Goal: Information Seeking & Learning: Learn about a topic

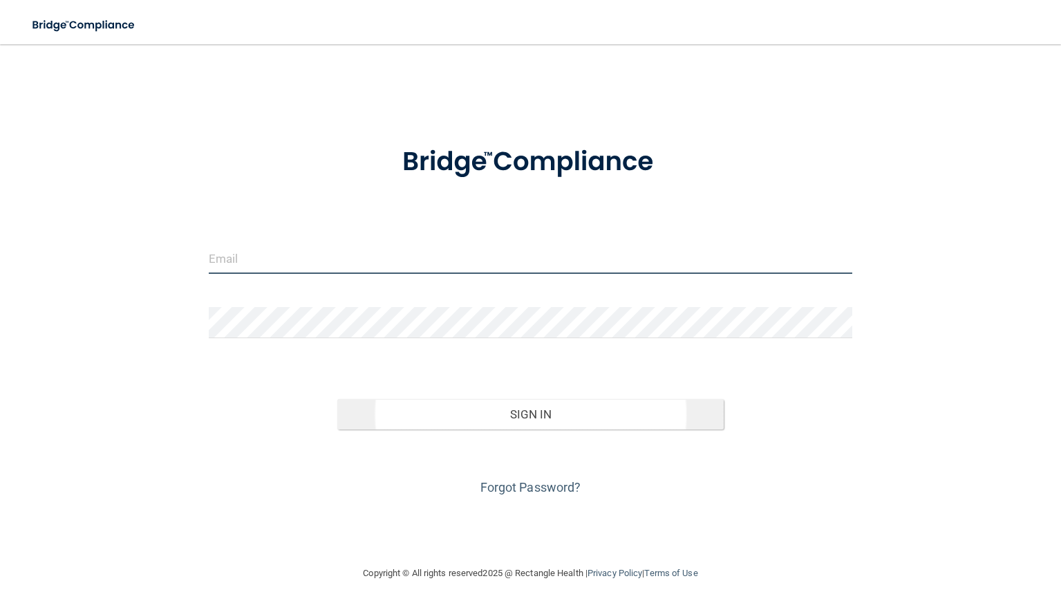
type input "[EMAIL_ADDRESS][DOMAIN_NAME]"
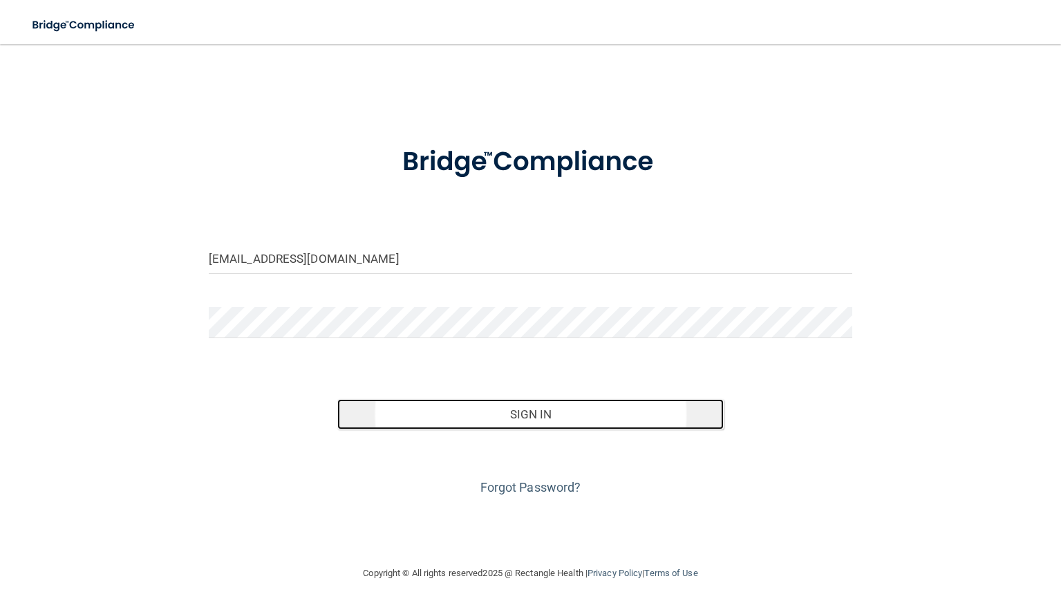
click at [591, 416] on button "Sign In" at bounding box center [530, 414] width 387 height 30
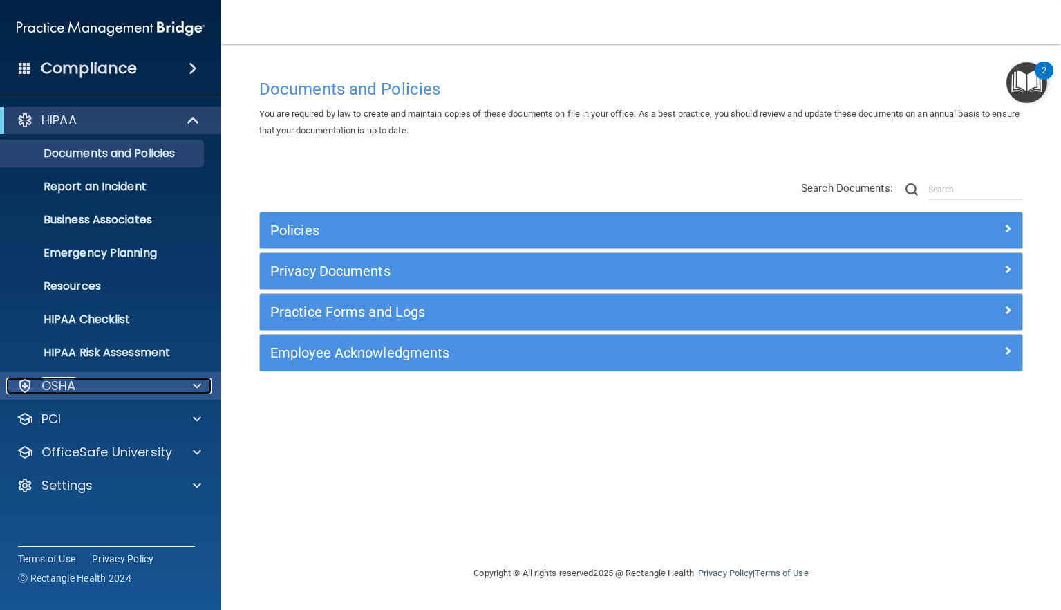
click at [113, 384] on div "OSHA" at bounding box center [91, 386] width 171 height 17
click at [123, 352] on p "HIPAA Risk Assessment" at bounding box center [103, 353] width 189 height 14
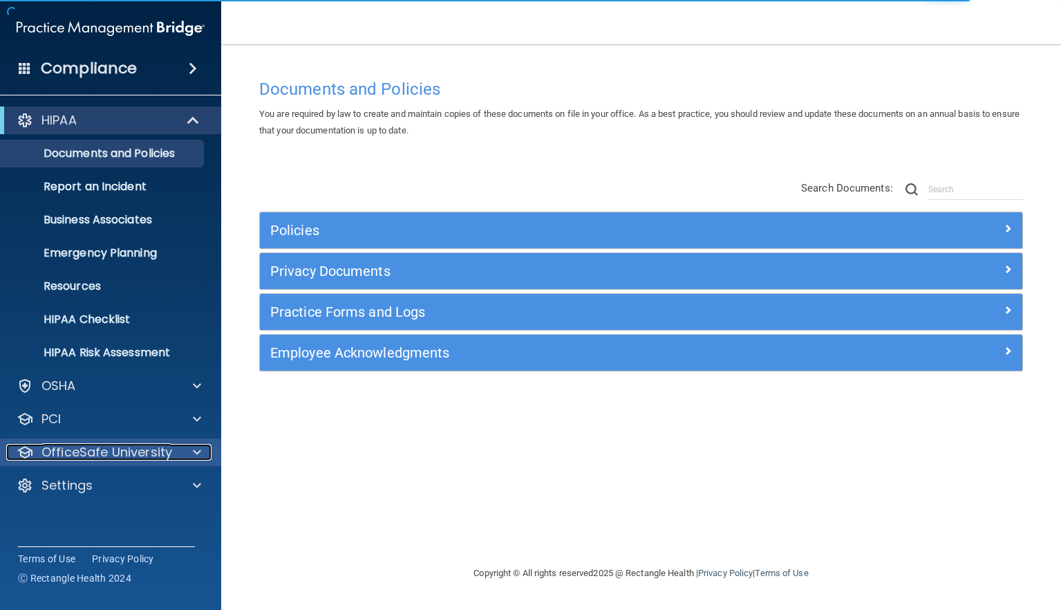
click at [176, 453] on div "OfficeSafe University" at bounding box center [91, 452] width 171 height 17
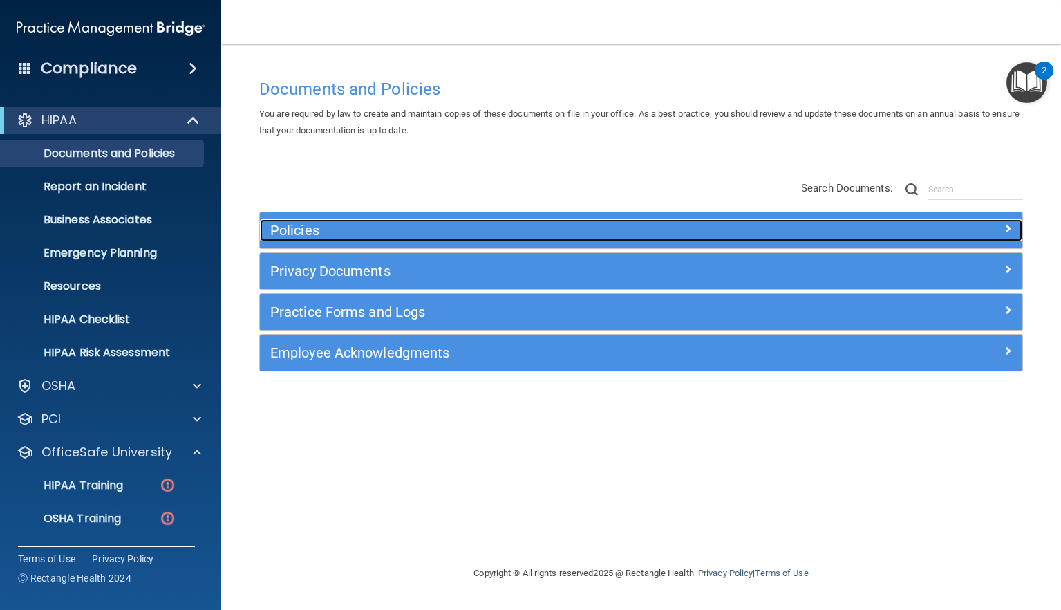
click at [963, 234] on div at bounding box center [927, 227] width 191 height 17
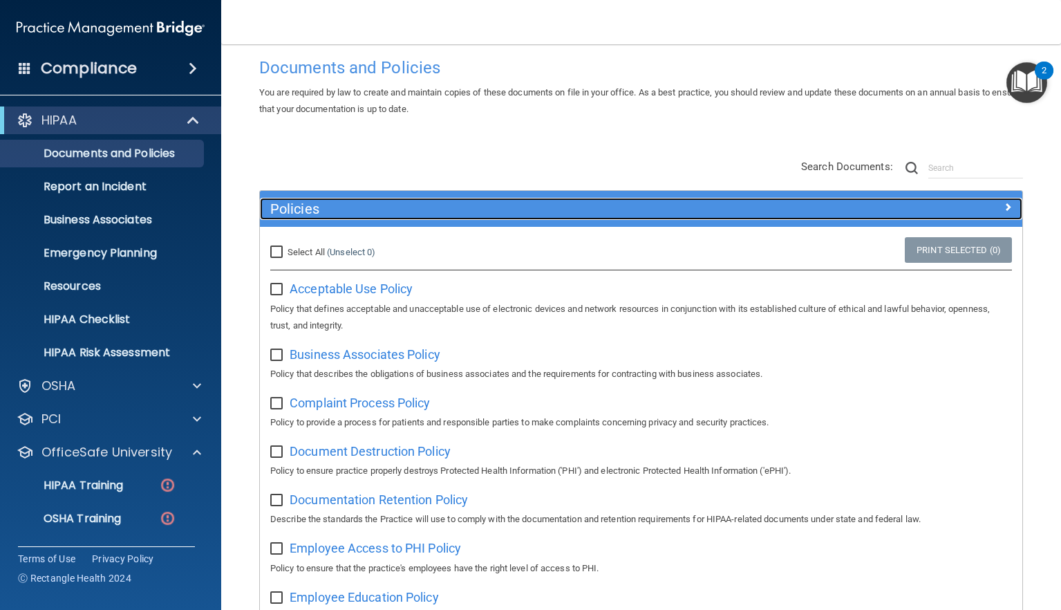
scroll to position [87, 0]
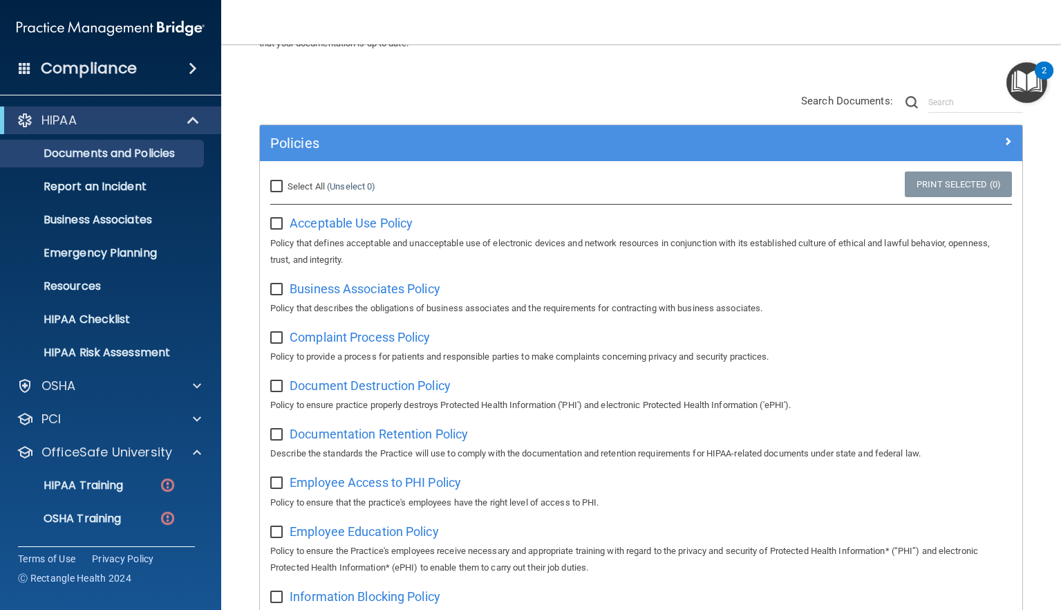
click at [1023, 86] on img "Open Resource Center, 2 new notifications" at bounding box center [1027, 82] width 41 height 41
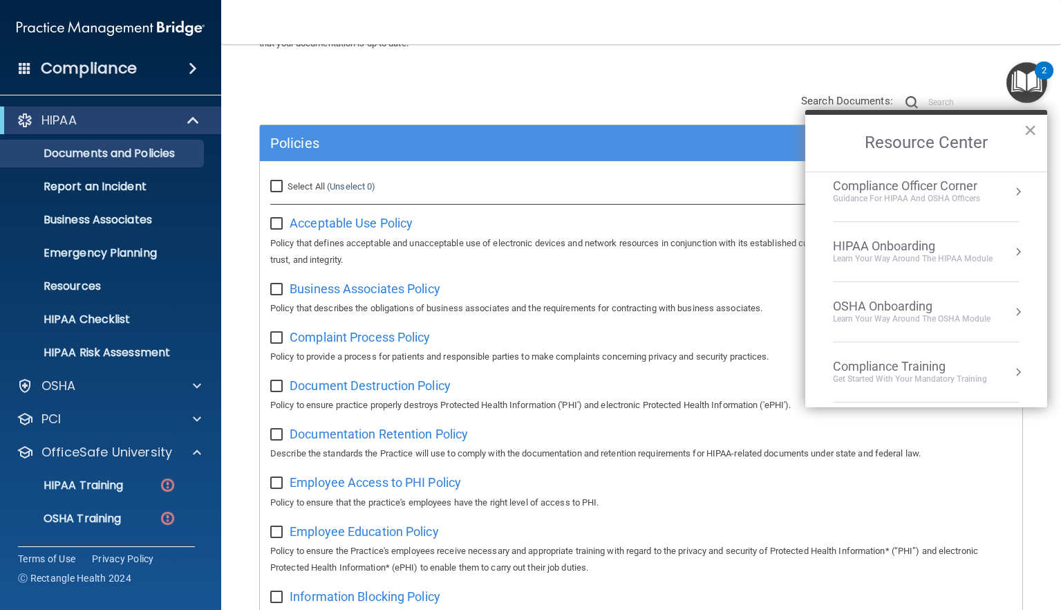
scroll to position [11, 0]
click at [903, 244] on div "HIPAA Onboarding" at bounding box center [913, 245] width 160 height 15
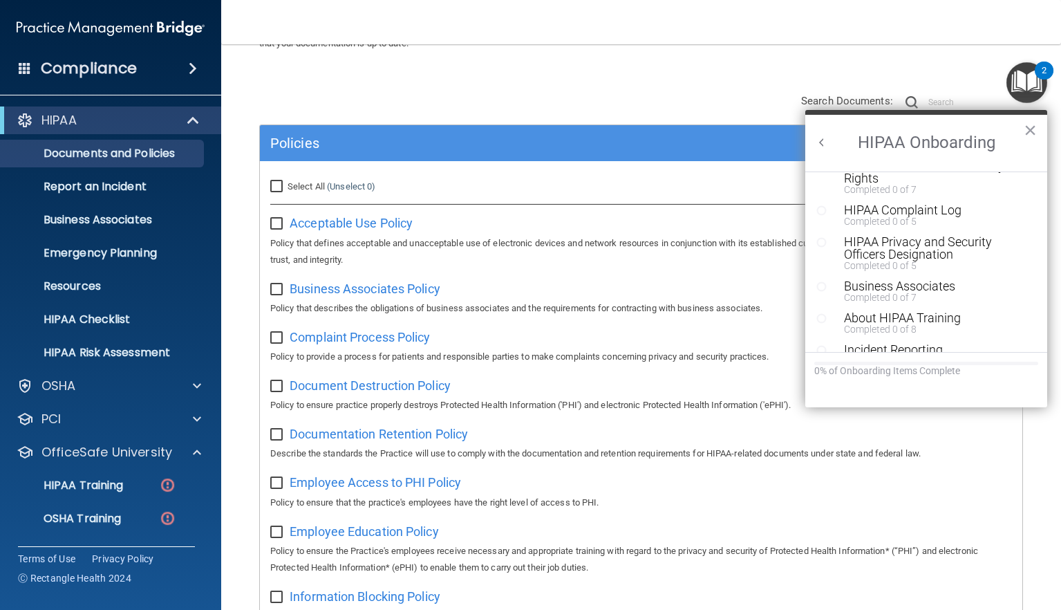
scroll to position [270, 0]
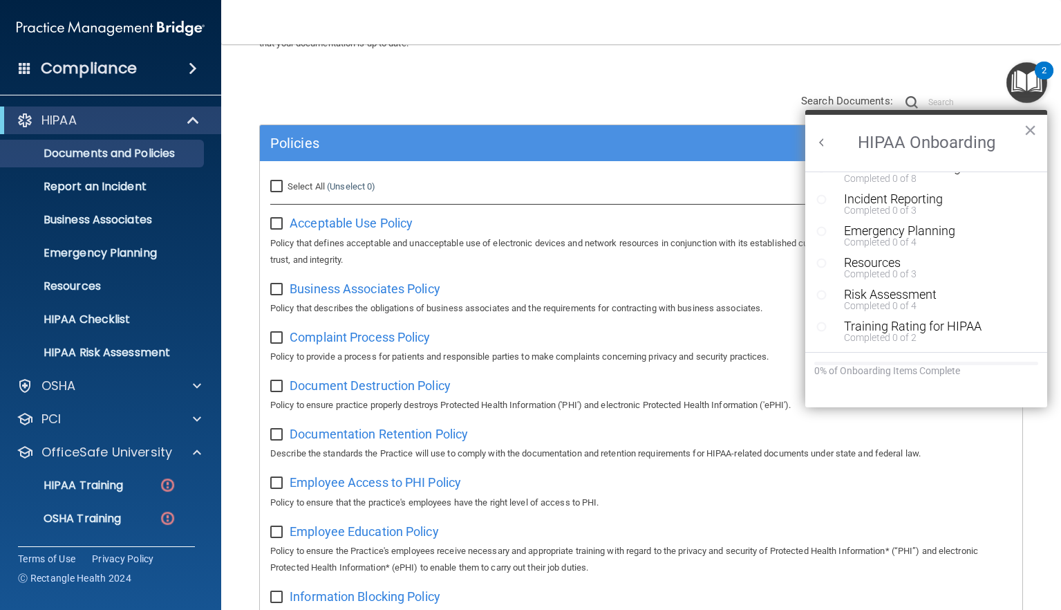
drag, startPoint x: 1033, startPoint y: 131, endPoint x: 1023, endPoint y: 142, distance: 15.2
click at [1032, 132] on button "×" at bounding box center [1030, 130] width 13 height 22
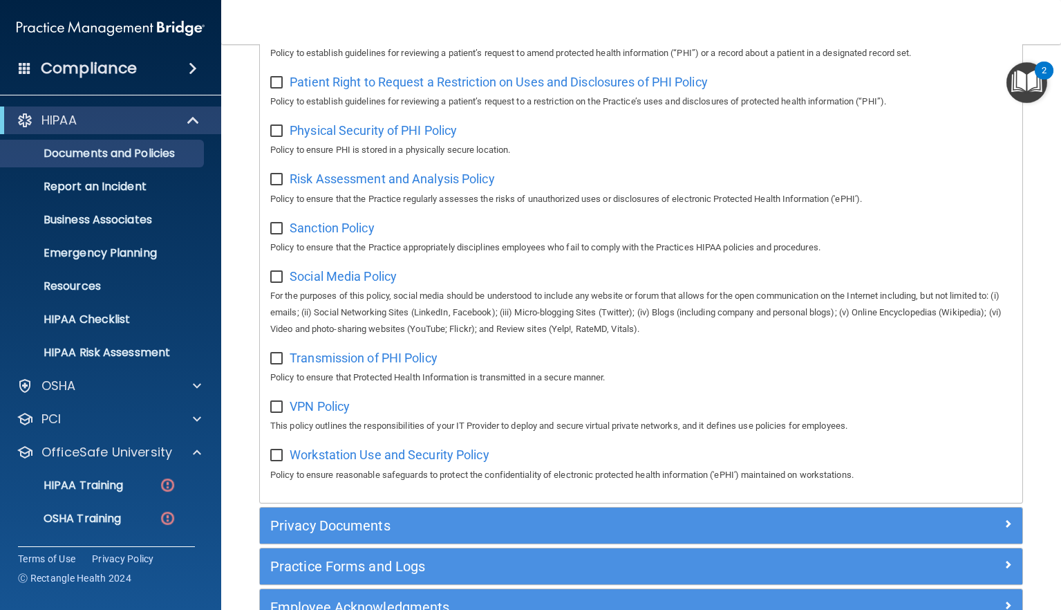
scroll to position [980, 0]
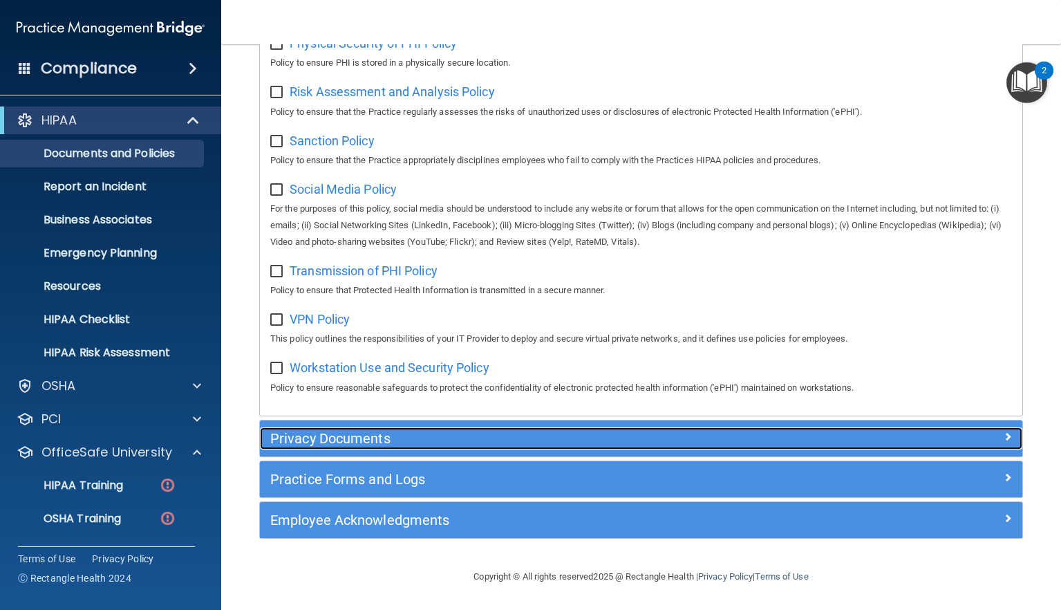
click at [710, 433] on h5 "Privacy Documents" at bounding box center [545, 438] width 551 height 15
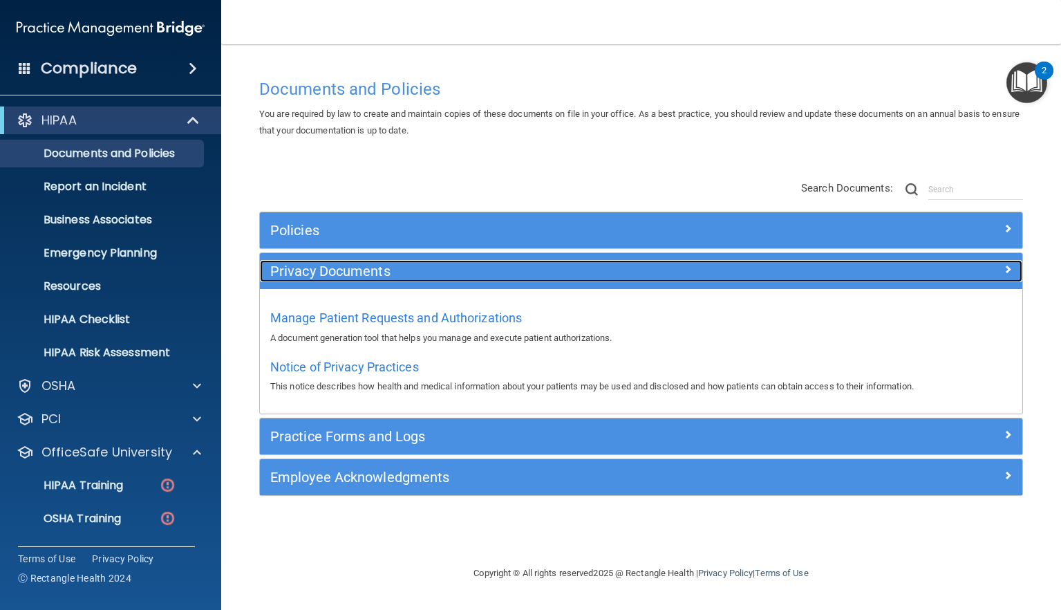
scroll to position [0, 0]
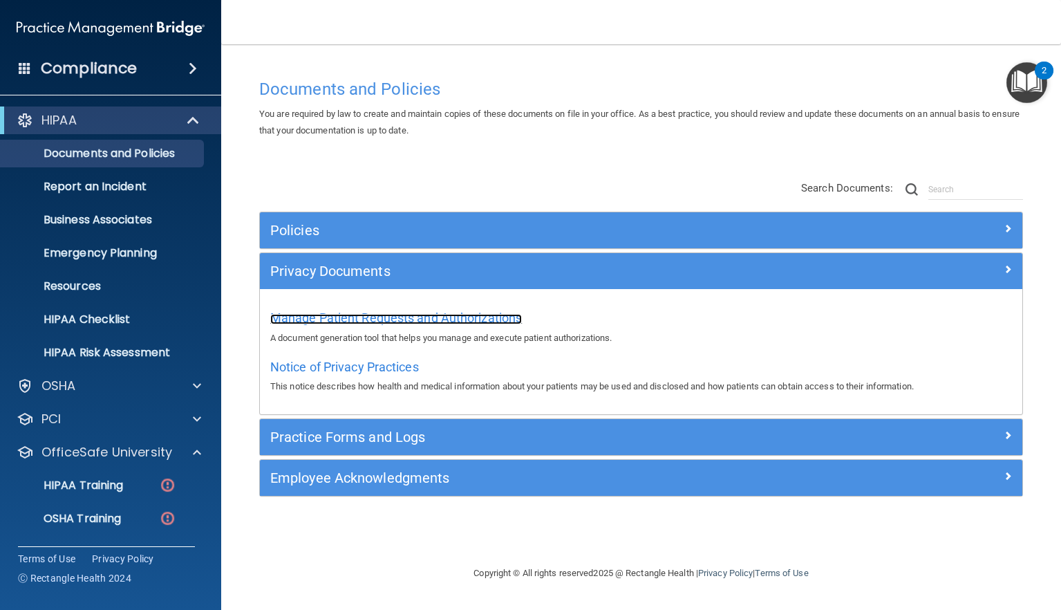
click at [479, 322] on span "Manage Patient Requests and Authorizations" at bounding box center [396, 317] width 252 height 15
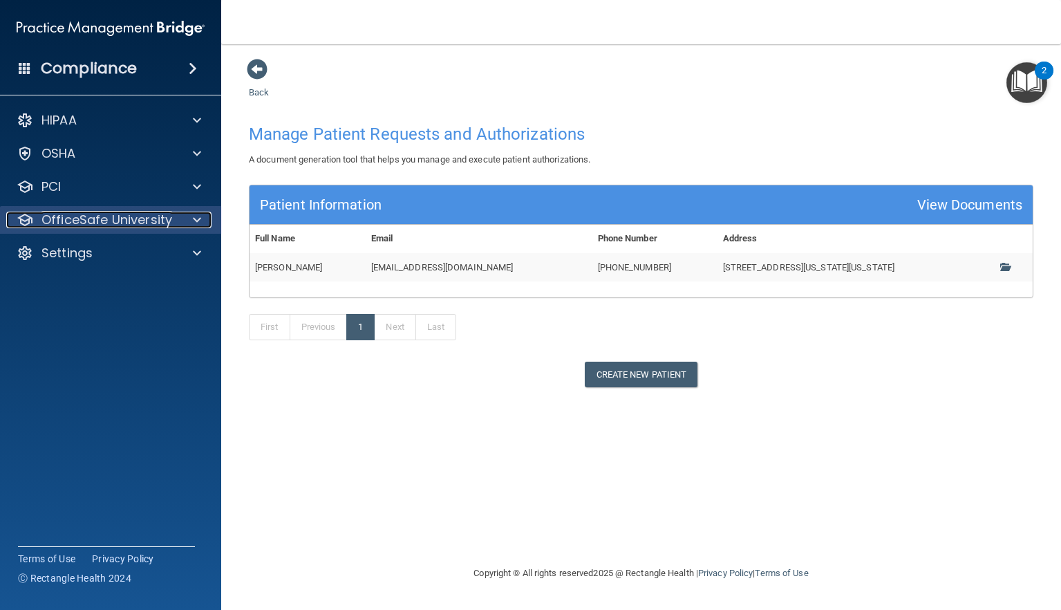
click at [86, 223] on p "OfficeSafe University" at bounding box center [106, 220] width 131 height 17
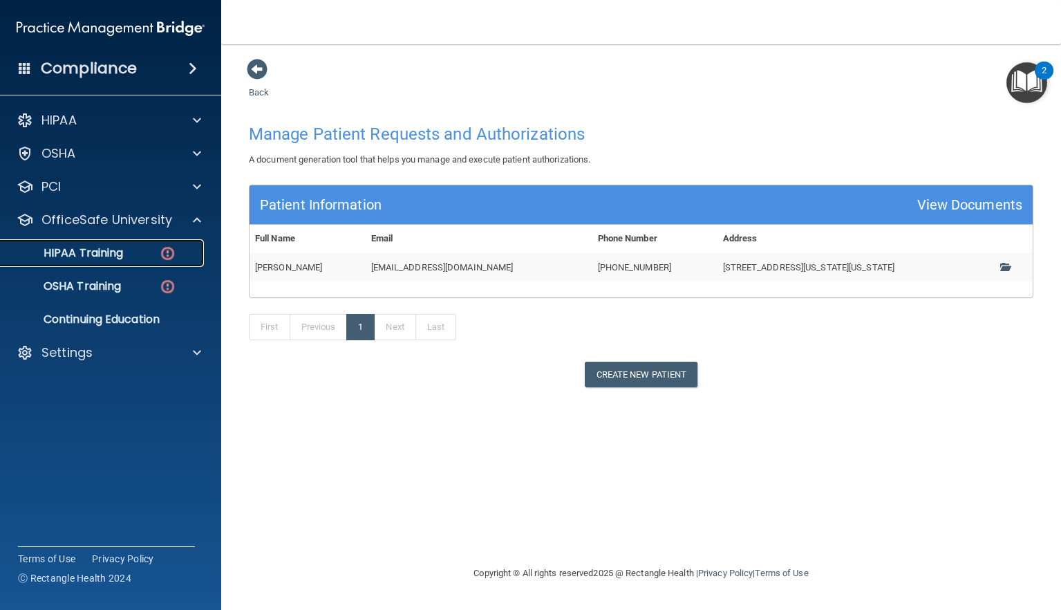
click at [101, 256] on p "HIPAA Training" at bounding box center [66, 253] width 114 height 14
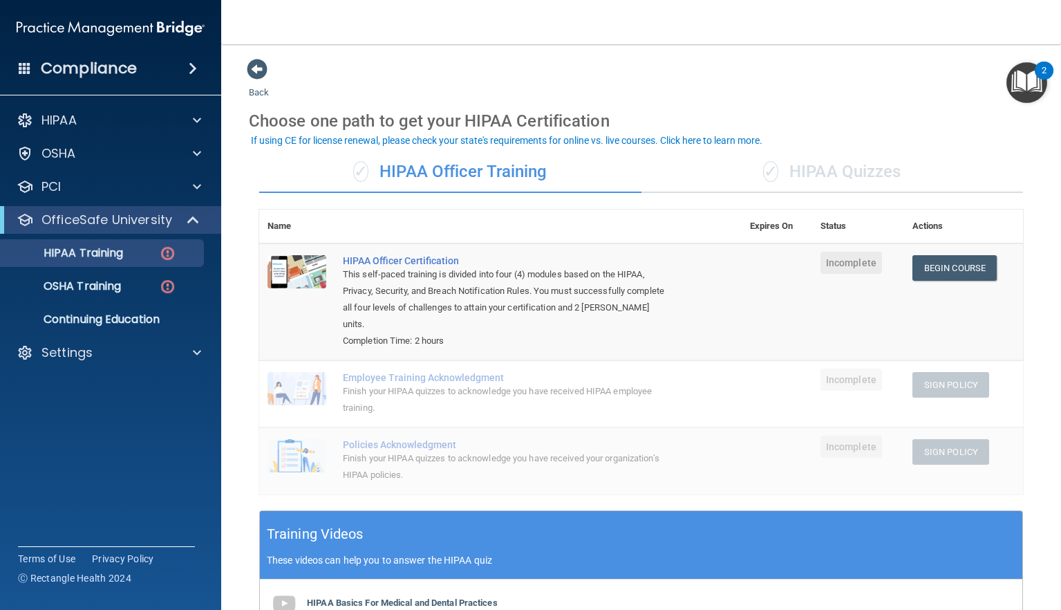
click at [884, 167] on div "✓ HIPAA Quizzes" at bounding box center [833, 171] width 382 height 41
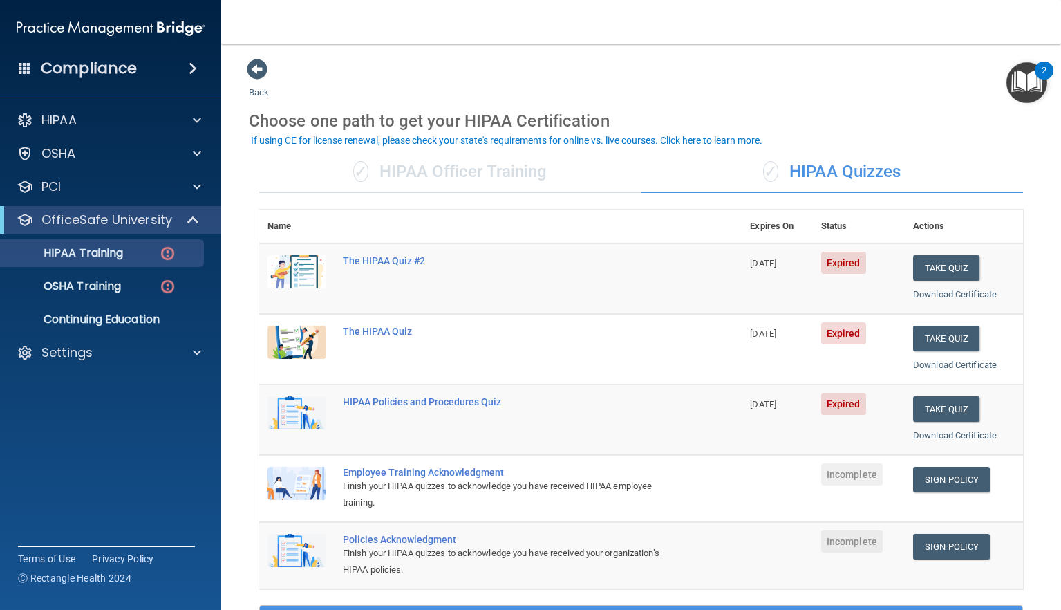
click at [407, 172] on div "✓ HIPAA Officer Training" at bounding box center [450, 171] width 382 height 41
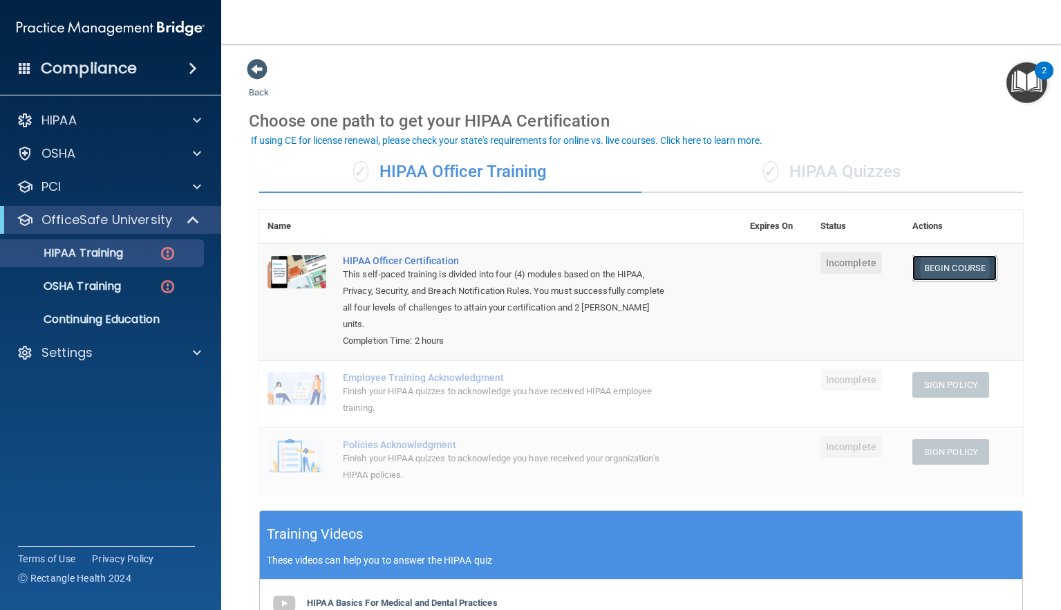
click at [966, 267] on link "Begin Course" at bounding box center [955, 268] width 84 height 26
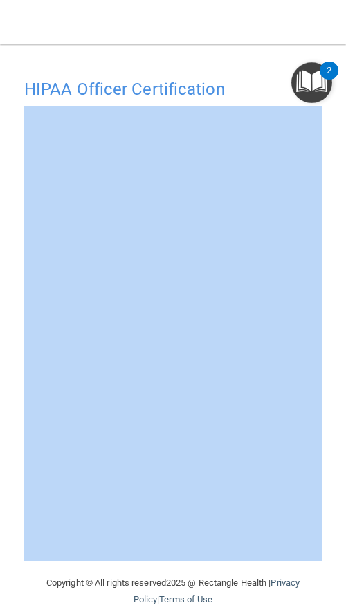
drag, startPoint x: 230, startPoint y: 562, endPoint x: 155, endPoint y: 559, distance: 75.4
click at [151, 559] on main "HIPAA Officer Certification This course doesn’t expire until . Are you sure you…" at bounding box center [173, 327] width 346 height 566
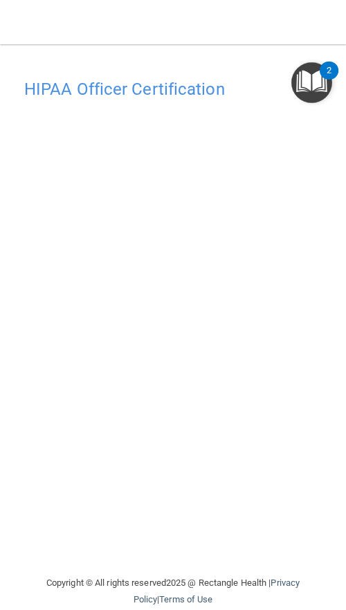
click at [178, 557] on div "HIPAA Officer Certification This course doesn’t expire until . Are you sure you…" at bounding box center [173, 323] width 318 height 503
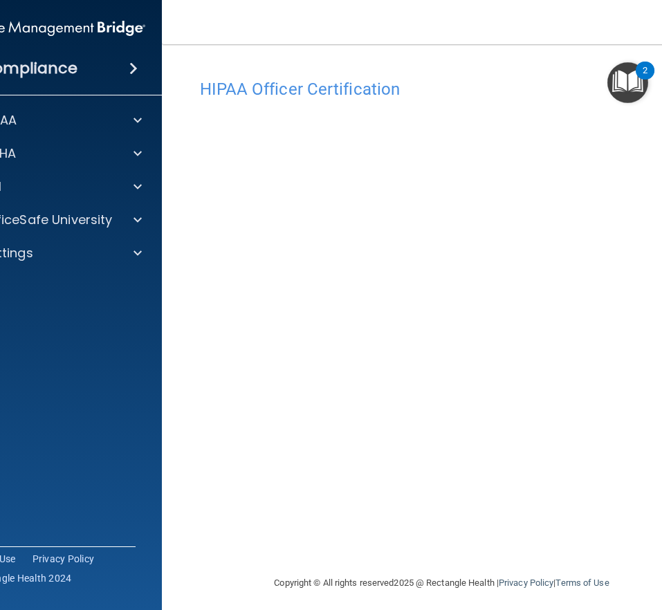
drag, startPoint x: 2, startPoint y: 387, endPoint x: 12, endPoint y: 387, distance: 9.7
click at [12, 387] on accordion "HIPAA Documents and Policies Report an Incident Business Associates Emergency P…" at bounding box center [52, 266] width 222 height 330
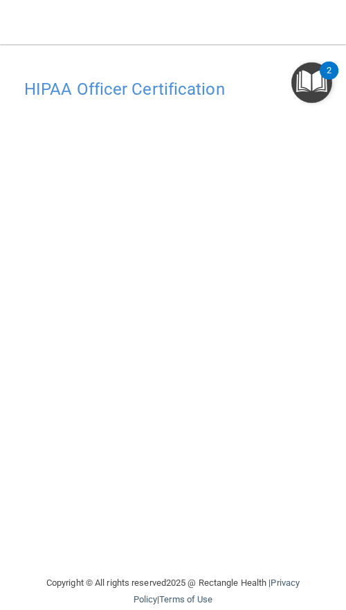
click at [2, 468] on main "HIPAA Officer Certification This course doesn’t expire until . Are you sure you…" at bounding box center [173, 327] width 346 height 566
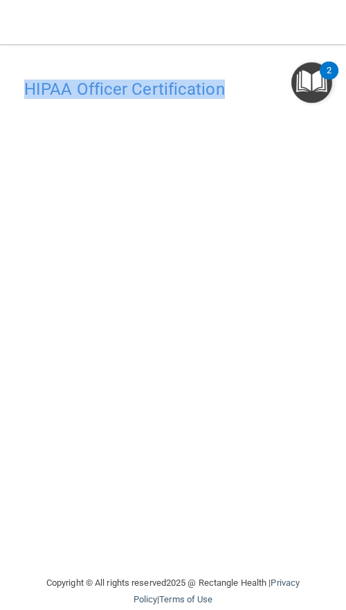
drag, startPoint x: 2, startPoint y: 180, endPoint x: -26, endPoint y: 183, distance: 28.5
click at [0, 183] on html "Compliance HIPAA Documents and Policies Report an Incident Business Associates …" at bounding box center [173, 305] width 346 height 610
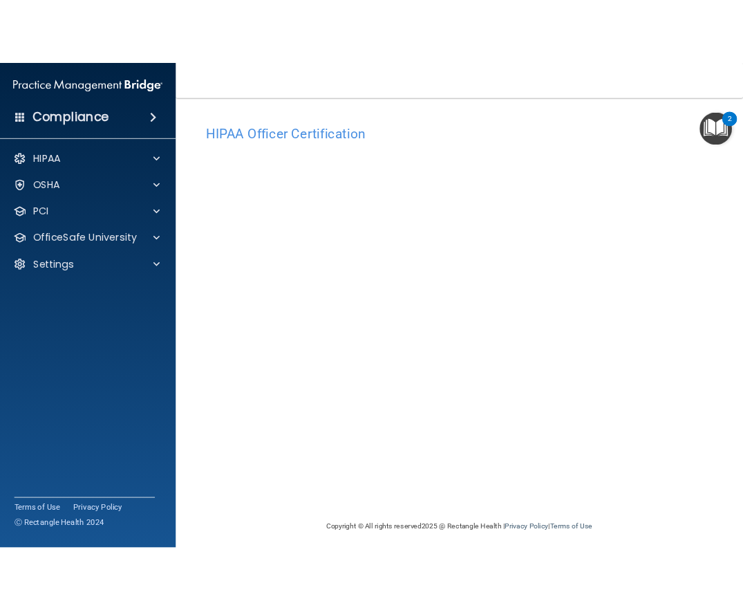
scroll to position [6, 0]
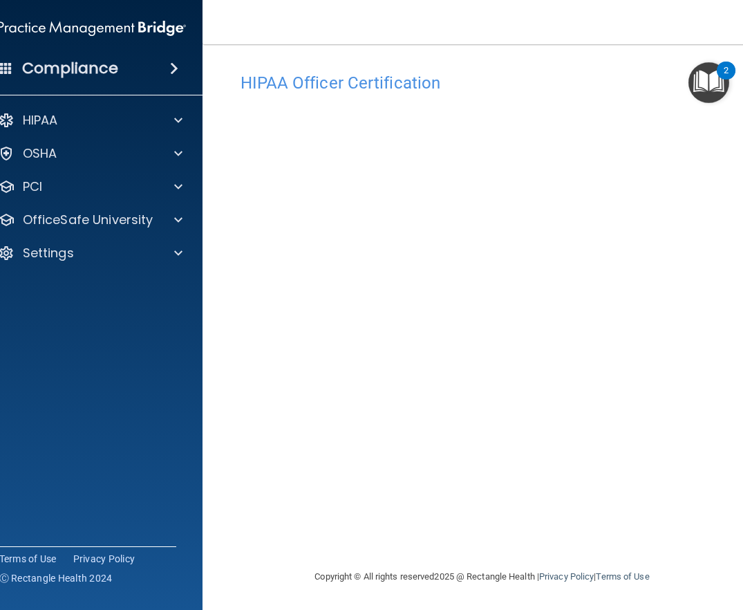
click at [710, 83] on img "Open Resource Center, 2 new notifications" at bounding box center [709, 82] width 41 height 41
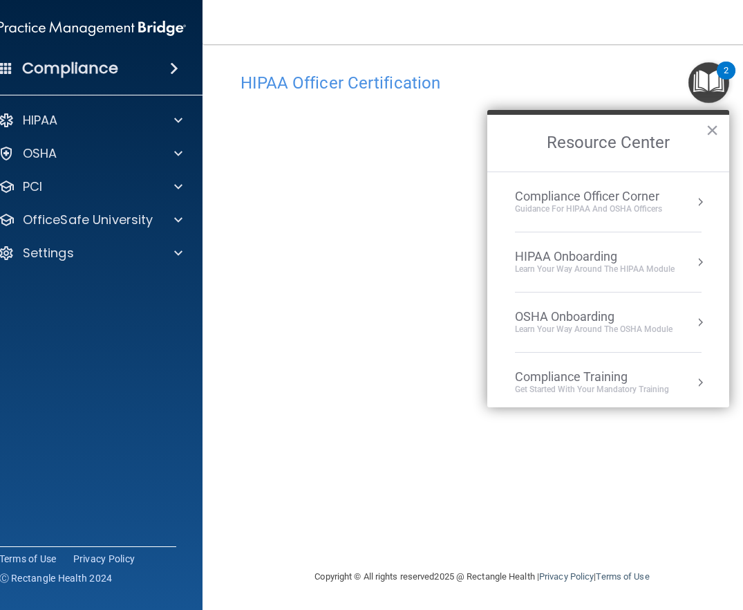
click at [595, 252] on div "HIPAA Onboarding" at bounding box center [595, 256] width 160 height 15
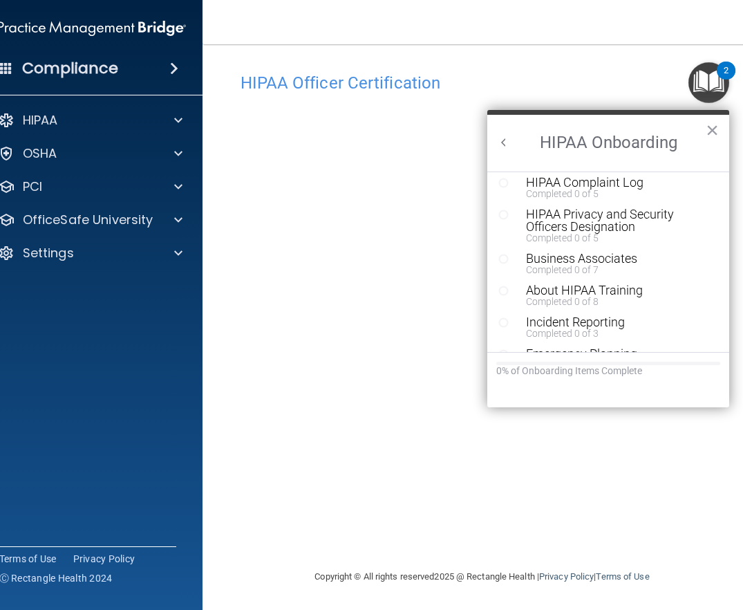
scroll to position [0, 0]
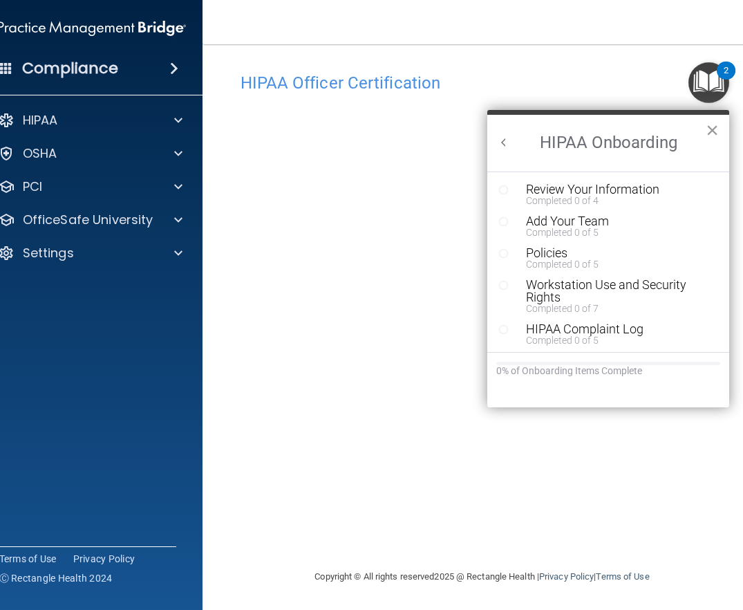
click at [707, 132] on button "×" at bounding box center [712, 130] width 13 height 22
